Goal: Transaction & Acquisition: Purchase product/service

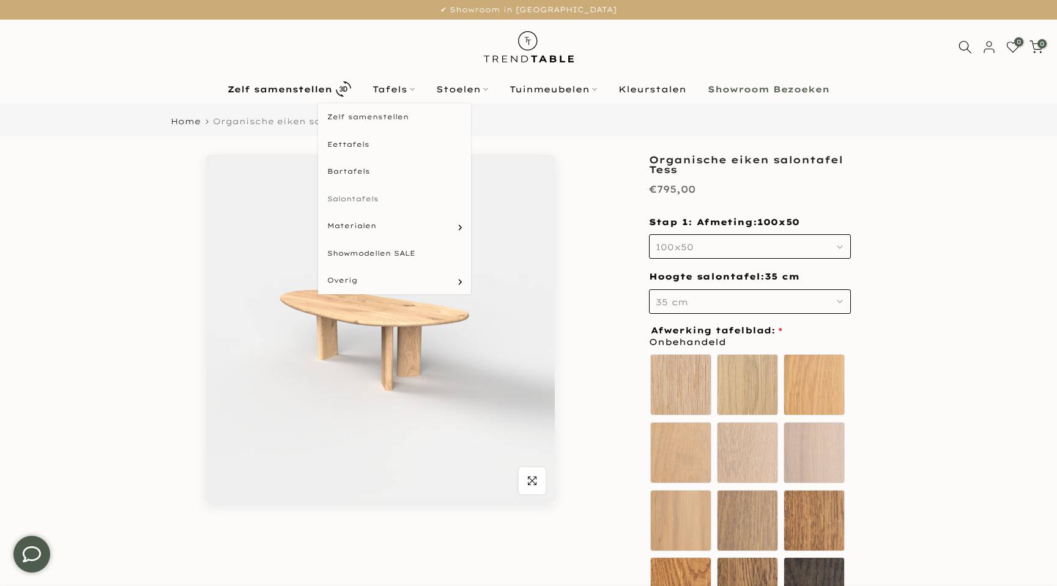
click at [352, 201] on link "Salontafels" at bounding box center [394, 199] width 153 height 28
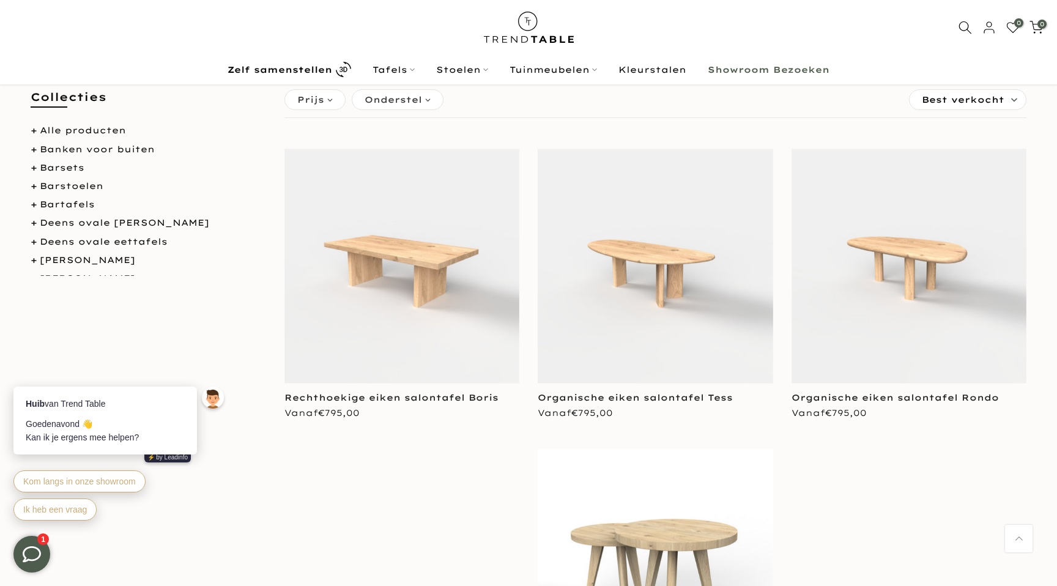
scroll to position [126, 0]
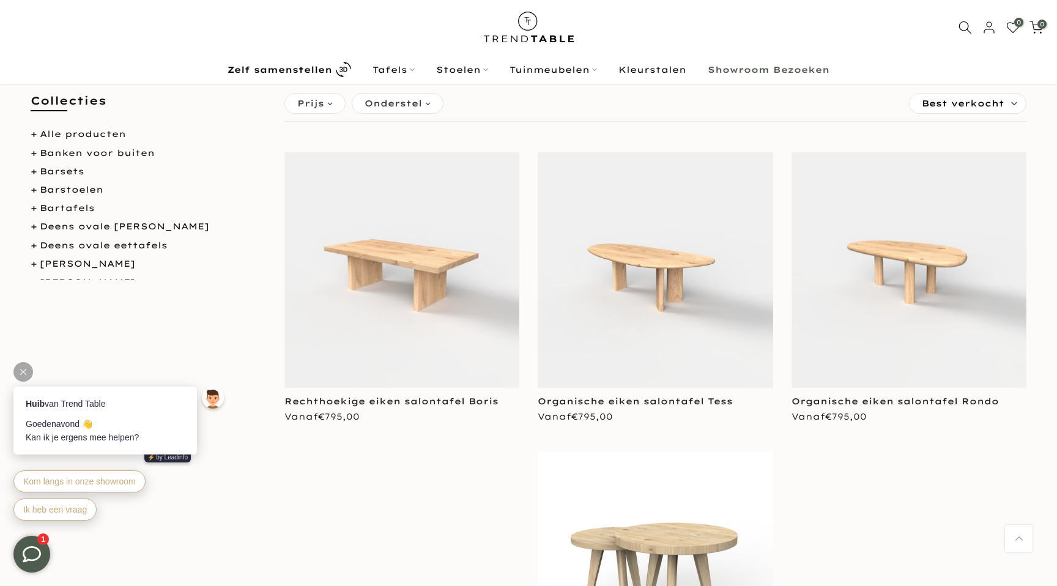
click at [23, 369] on icon at bounding box center [23, 372] width 6 height 6
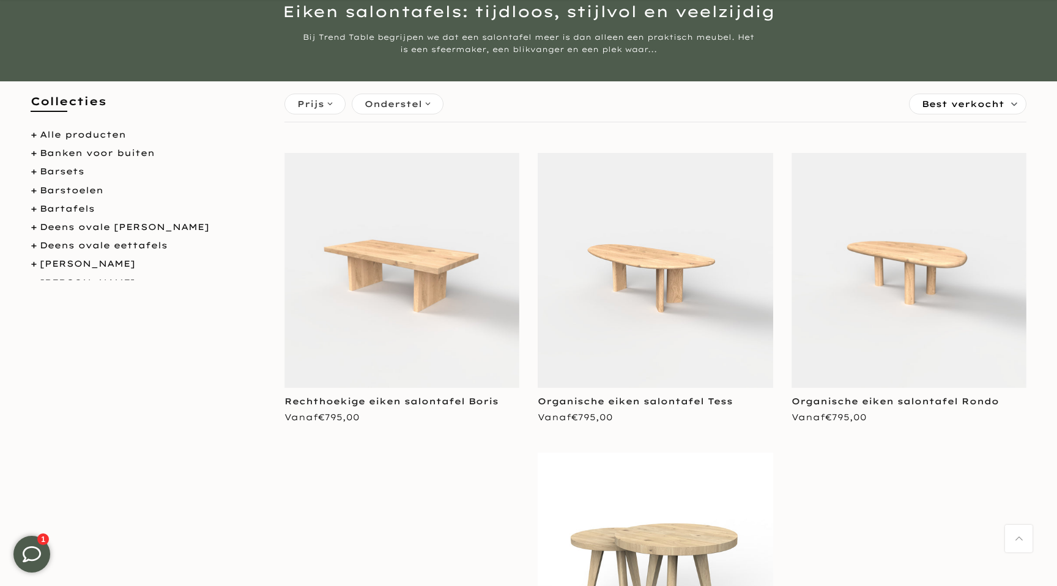
scroll to position [128, 0]
click at [919, 279] on img at bounding box center [908, 269] width 235 height 235
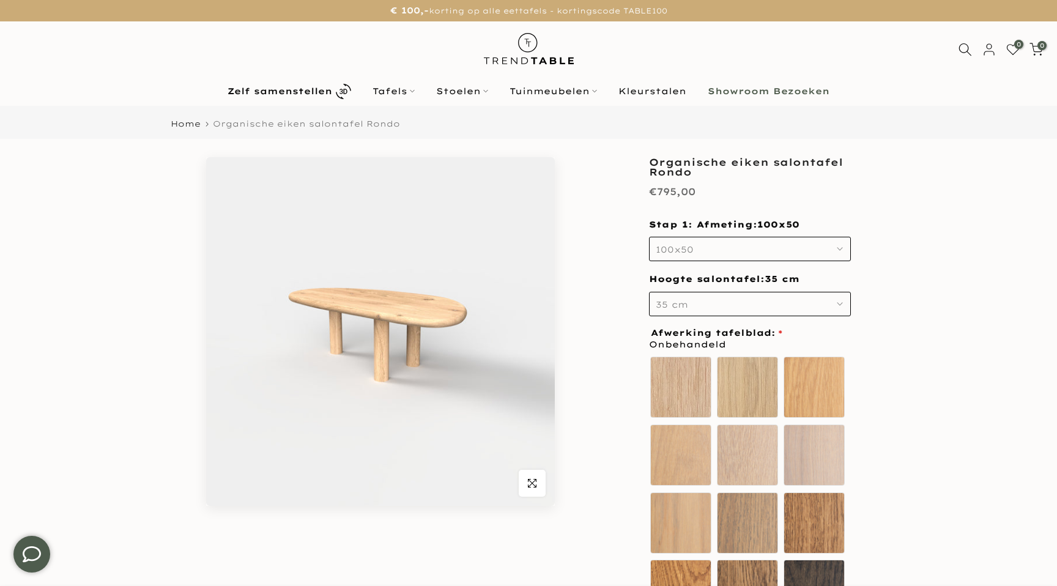
click at [725, 246] on button "100x50" at bounding box center [750, 249] width 202 height 24
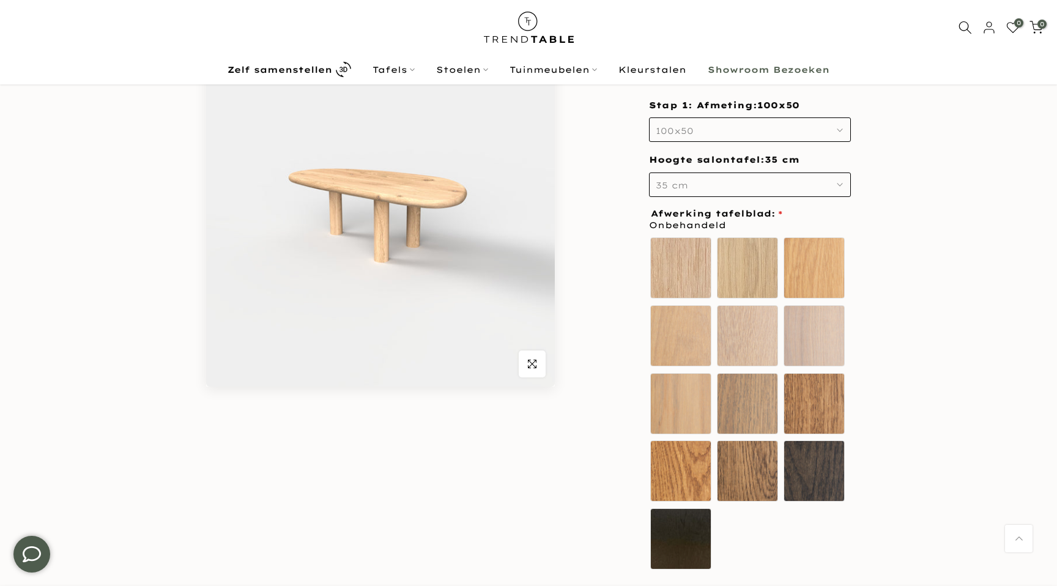
scroll to position [117, 0]
